Goal: Task Accomplishment & Management: Use online tool/utility

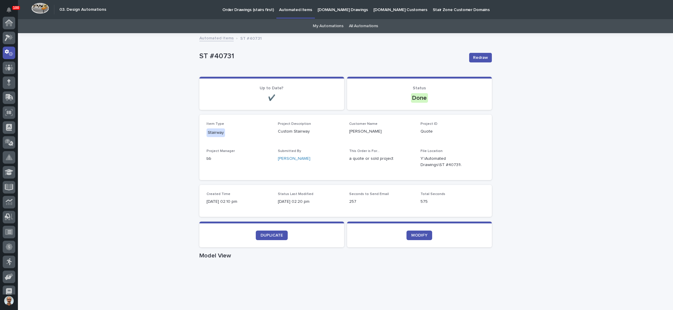
scroll to position [30, 0]
click at [244, 10] on p "Order Drawings (stairs first)" at bounding box center [247, 6] width 51 height 13
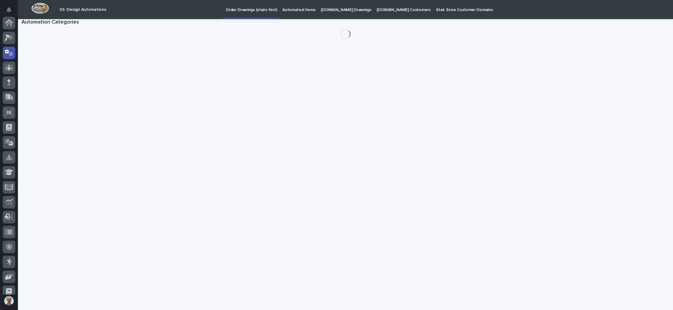
scroll to position [30, 0]
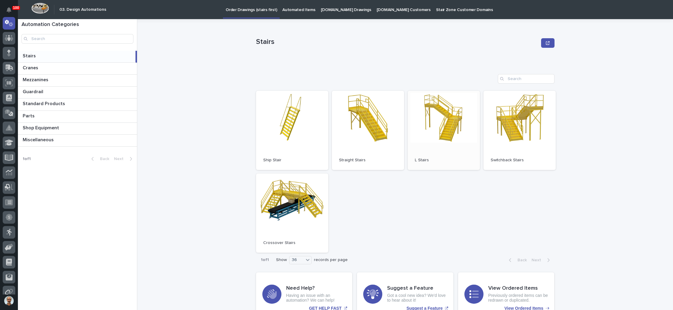
click at [440, 128] on span "Open" at bounding box center [444, 130] width 11 height 4
click at [365, 118] on link "Open" at bounding box center [368, 130] width 72 height 79
click at [517, 127] on link "Open" at bounding box center [520, 130] width 72 height 79
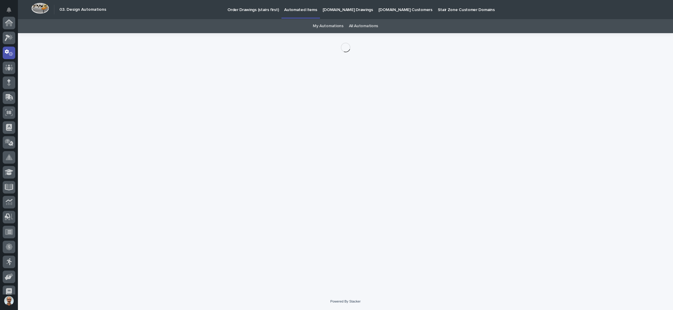
scroll to position [30, 0]
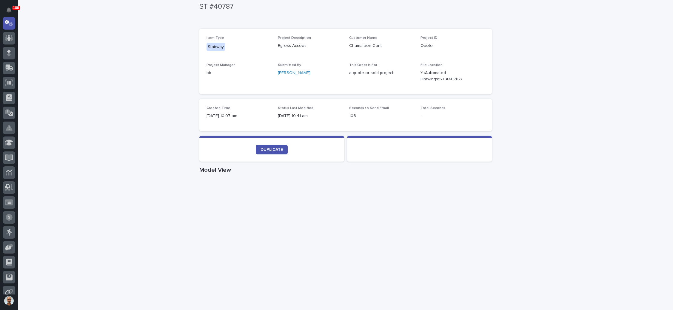
scroll to position [179, 0]
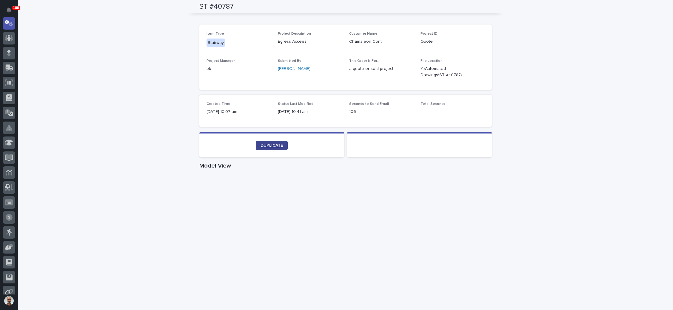
click at [269, 144] on span "DUPLICATE" at bounding box center [272, 145] width 22 height 4
